Goal: Book appointment/travel/reservation

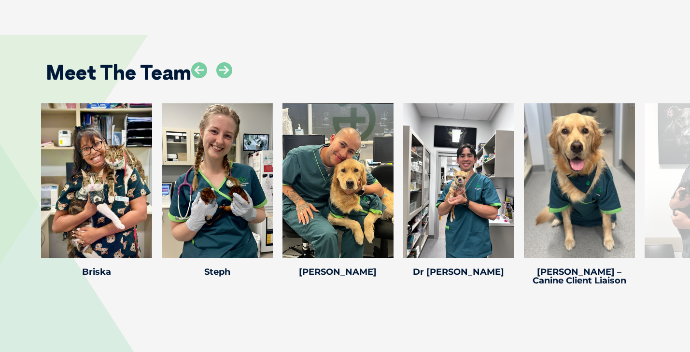
scroll to position [1498, 0]
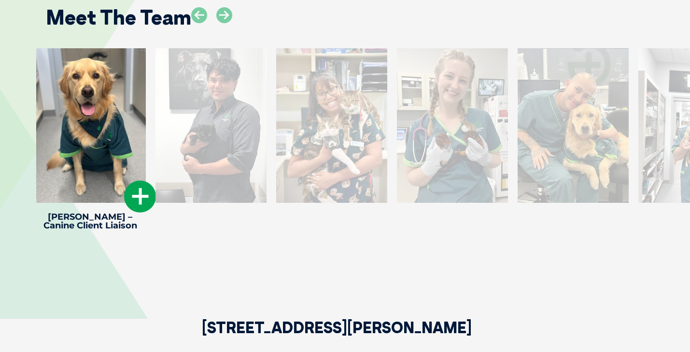
drag, startPoint x: 544, startPoint y: 129, endPoint x: 39, endPoint y: 138, distance: 505.0
click at [39, 138] on div at bounding box center [90, 125] width 111 height 155
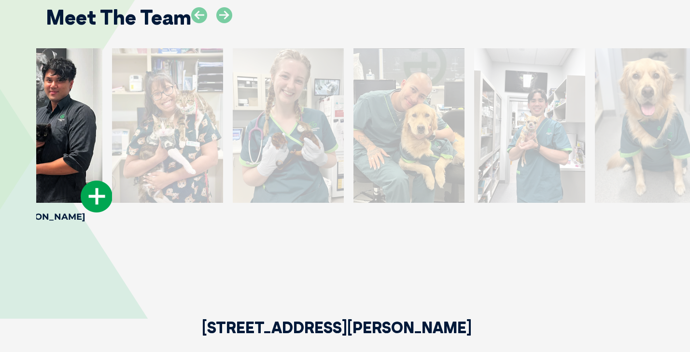
drag, startPoint x: 562, startPoint y: 131, endPoint x: 95, endPoint y: 136, distance: 467.2
click at [95, 136] on div at bounding box center [46, 125] width 111 height 155
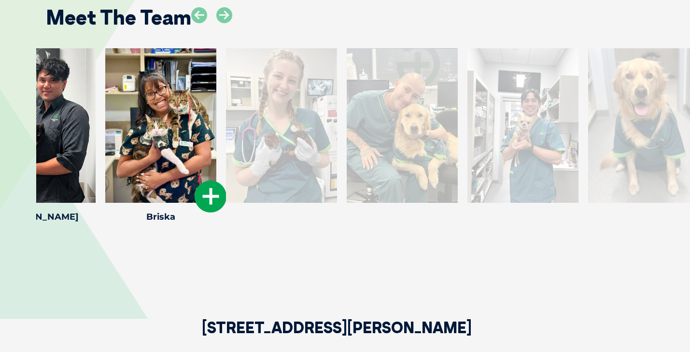
drag, startPoint x: 516, startPoint y: 133, endPoint x: 183, endPoint y: 165, distance: 334.4
click at [183, 165] on div at bounding box center [160, 125] width 111 height 155
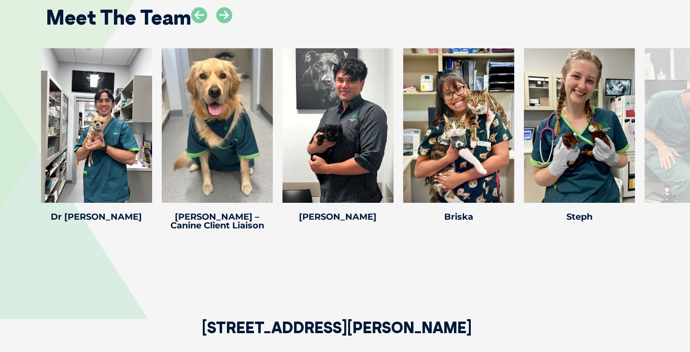
drag, startPoint x: 441, startPoint y: 161, endPoint x: 31, endPoint y: 166, distance: 409.8
click at [31, 166] on div "Steph Steph Steph graduated from university in 2021 and became a Registered Vet…" at bounding box center [345, 141] width 690 height 187
drag, startPoint x: 381, startPoint y: 130, endPoint x: 3, endPoint y: 158, distance: 378.8
click at [3, 158] on div "Steph Steph Steph graduated from university in 2021 and became a Registered Vet…" at bounding box center [345, 141] width 690 height 187
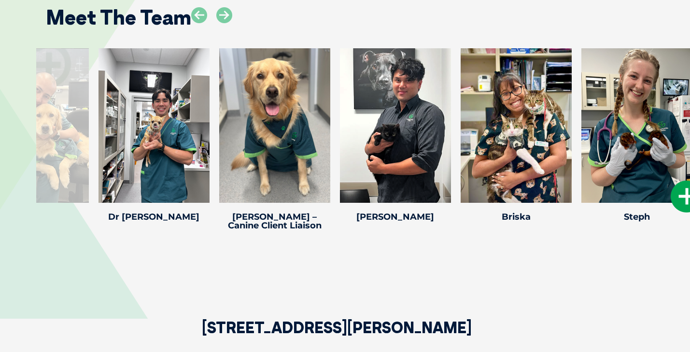
drag, startPoint x: 544, startPoint y: 116, endPoint x: 601, endPoint y: 107, distance: 58.2
click at [601, 107] on div at bounding box center [637, 125] width 111 height 155
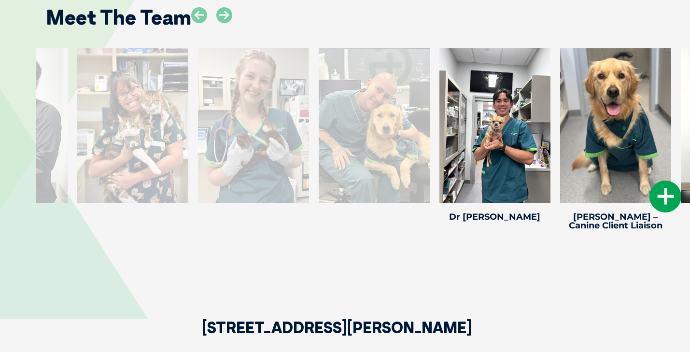
drag, startPoint x: 192, startPoint y: 139, endPoint x: 608, endPoint y: 133, distance: 416.0
click at [608, 133] on div at bounding box center [615, 125] width 111 height 155
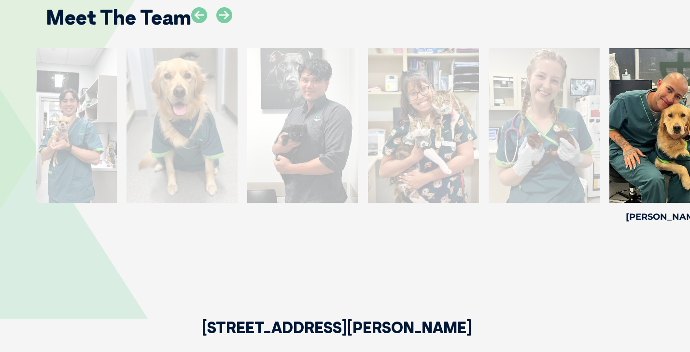
drag, startPoint x: 117, startPoint y: 149, endPoint x: 686, endPoint y: 145, distance: 568.7
click at [686, 145] on div at bounding box center [665, 125] width 111 height 155
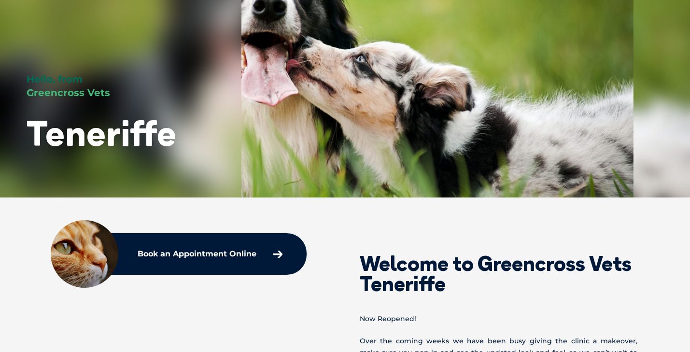
scroll to position [0, 0]
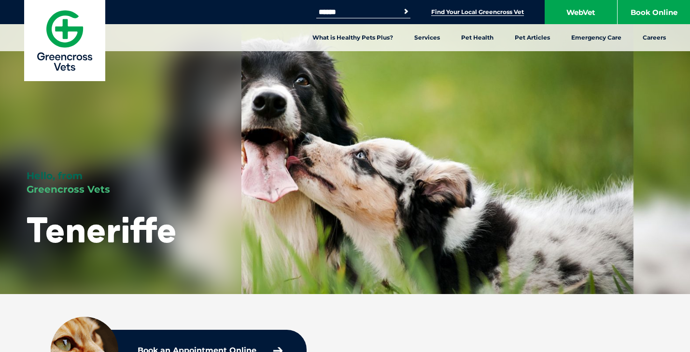
click at [500, 11] on link "Find Your Local Greencross Vet" at bounding box center [477, 12] width 93 height 8
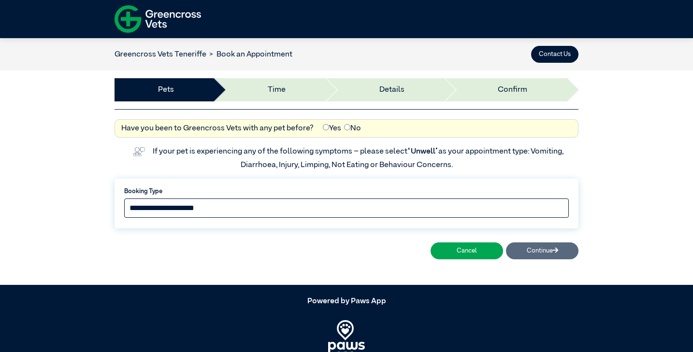
click at [176, 209] on select "**********" at bounding box center [346, 208] width 445 height 19
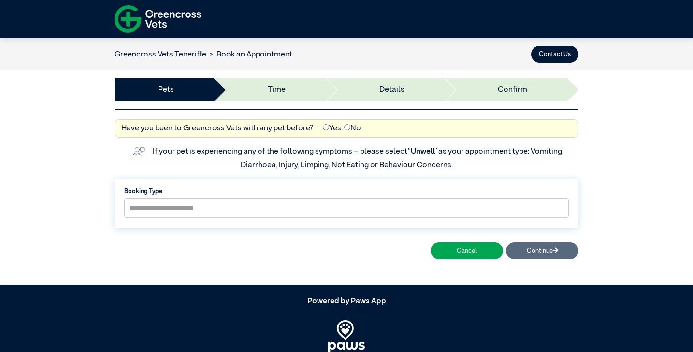
click at [114, 179] on div "**********" at bounding box center [346, 206] width 473 height 59
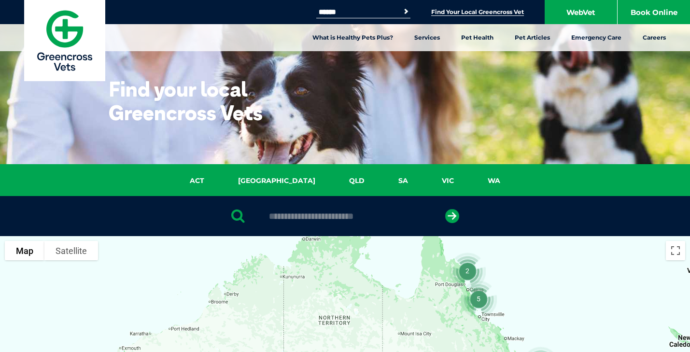
click at [334, 187] on ul "ACT [GEOGRAPHIC_DATA] [GEOGRAPHIC_DATA] SA [GEOGRAPHIC_DATA] [GEOGRAPHIC_DATA]" at bounding box center [345, 183] width 628 height 16
click at [332, 181] on link "QLD" at bounding box center [356, 180] width 49 height 11
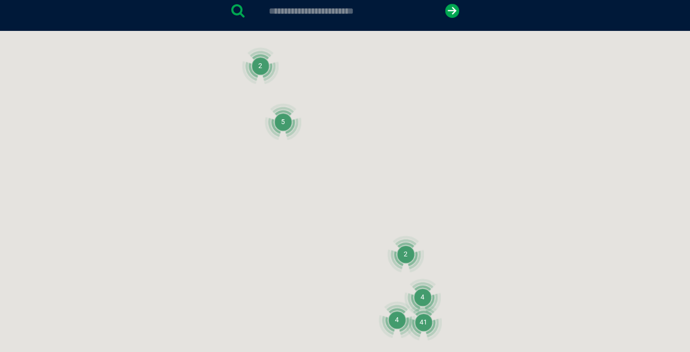
scroll to position [222, 0]
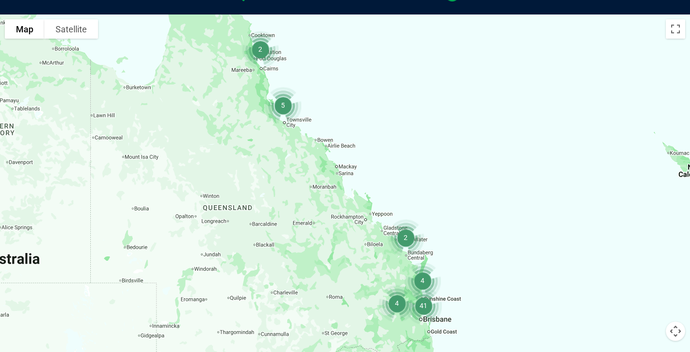
click at [427, 306] on img "41" at bounding box center [424, 306] width 44 height 44
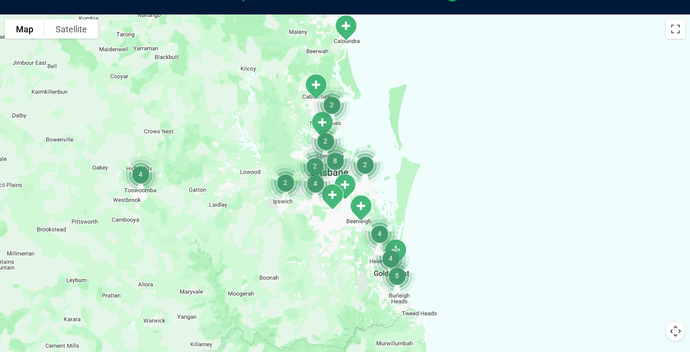
click at [332, 160] on img "8" at bounding box center [335, 161] width 44 height 44
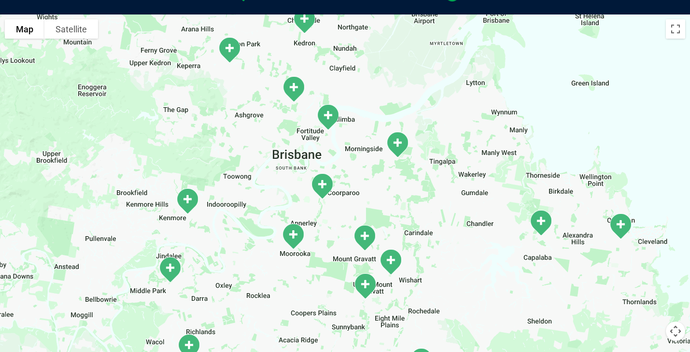
click at [294, 86] on img "Windsor" at bounding box center [294, 89] width 32 height 34
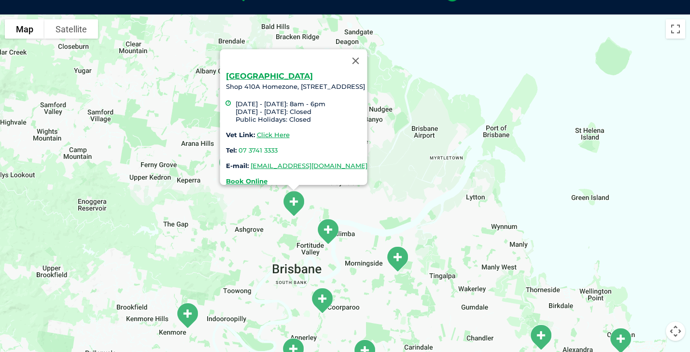
click at [387, 209] on div "[GEOGRAPHIC_DATA] 410A Homezone, [STREET_ADDRESS] [DATE] - [DATE]: 8am - 6pm [D…" at bounding box center [345, 200] width 690 height 373
